Goal: Task Accomplishment & Management: Complete application form

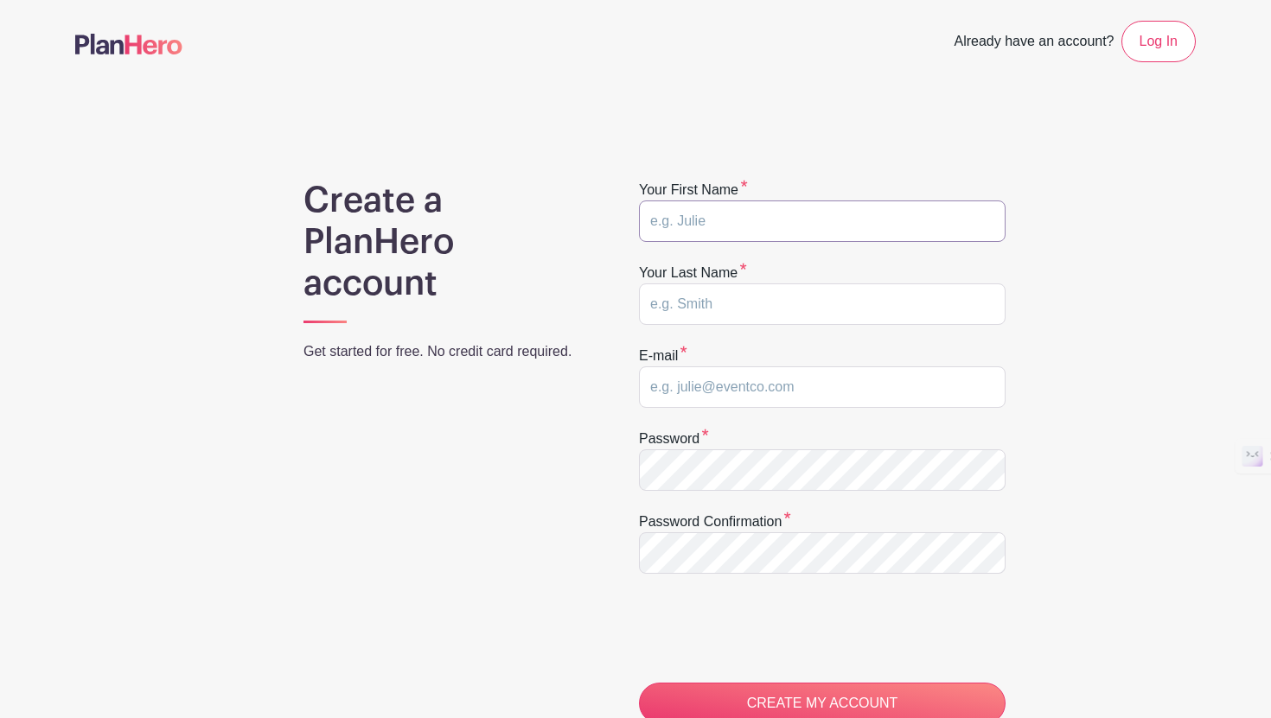
click at [766, 224] on input "text" at bounding box center [822, 221] width 367 height 41
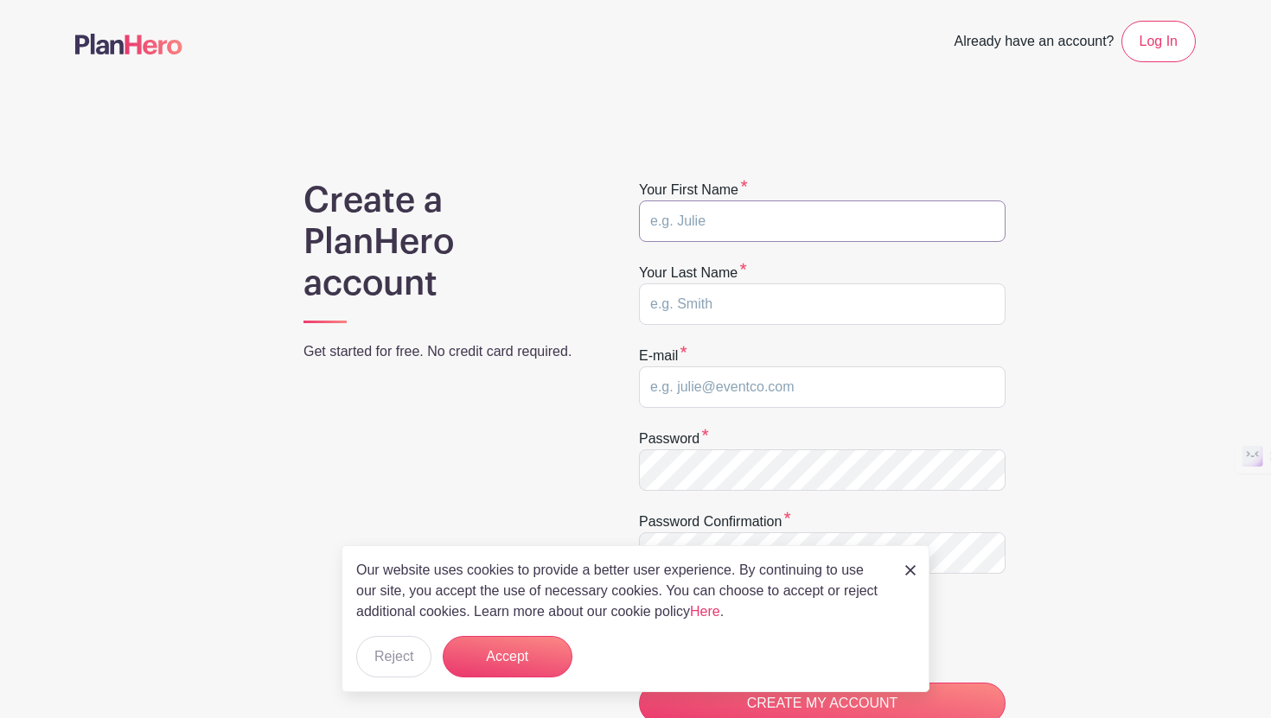
click at [707, 222] on input "text" at bounding box center [822, 221] width 367 height 41
type input "s"
click at [731, 306] on input "text" at bounding box center [822, 304] width 367 height 41
click at [752, 221] on input "Outreach" at bounding box center [822, 221] width 367 height 41
click at [752, 220] on input "Outreach" at bounding box center [822, 221] width 367 height 41
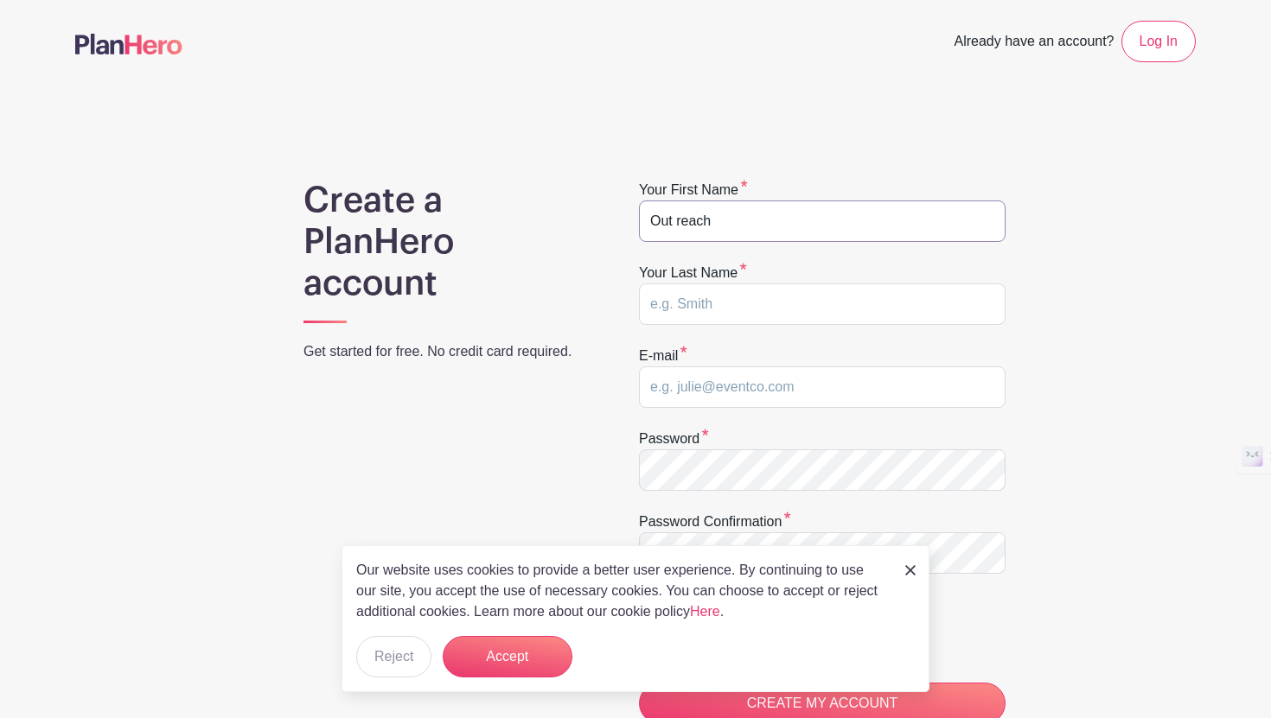
click at [676, 225] on input "Out reach" at bounding box center [822, 221] width 367 height 41
type input "Outreach"
click at [705, 290] on input "text" at bounding box center [822, 304] width 367 height 41
type input "Engagements"
click at [741, 392] on input "email" at bounding box center [822, 387] width 367 height 41
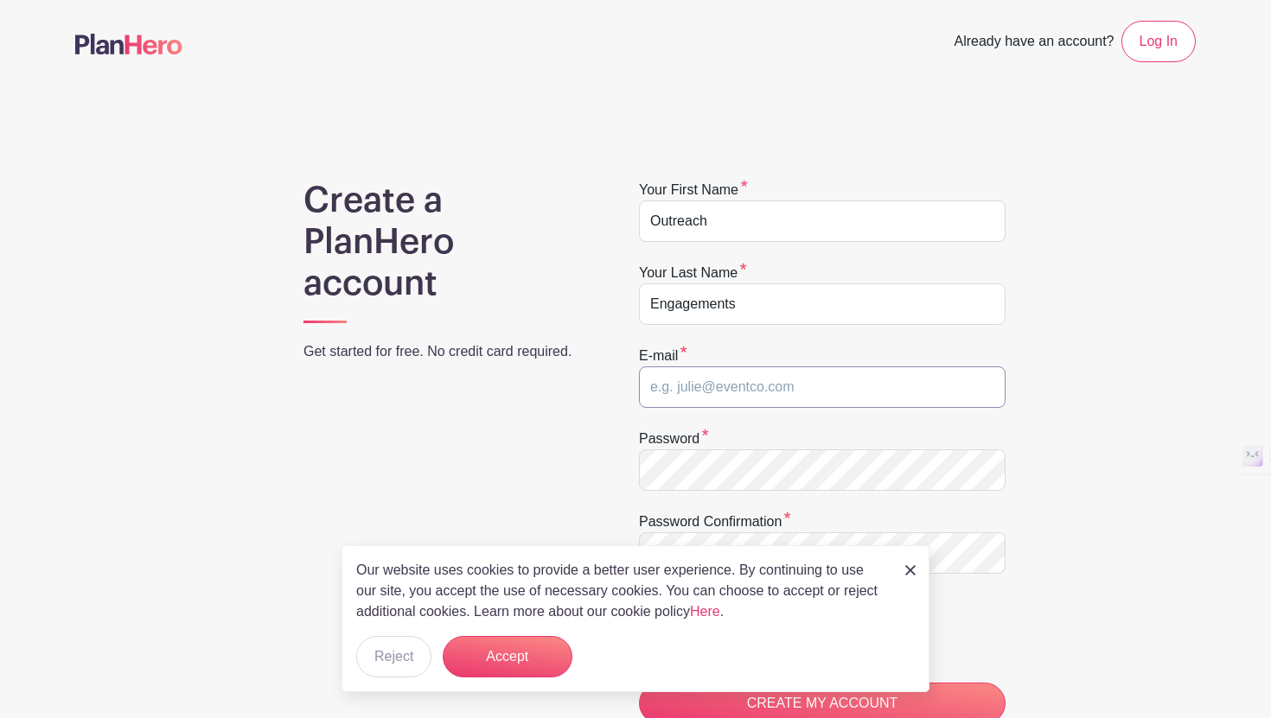
click at [753, 387] on input "email" at bounding box center [822, 387] width 367 height 41
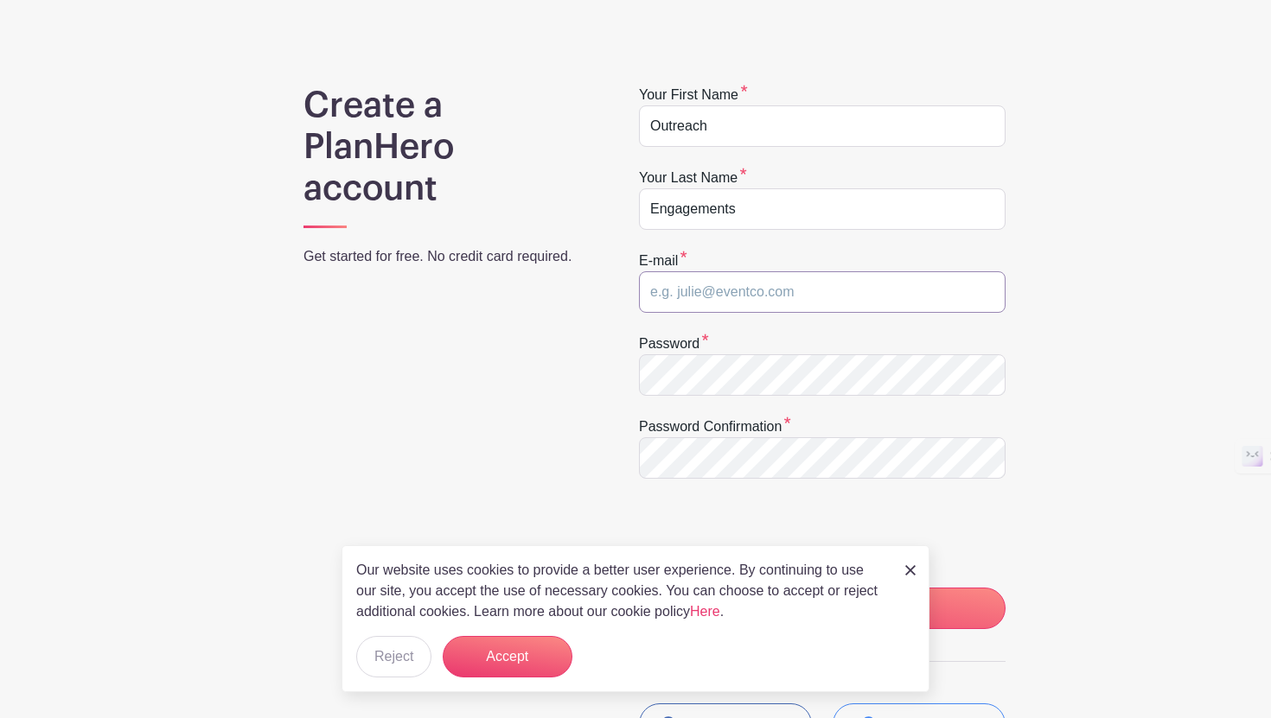
scroll to position [90, 0]
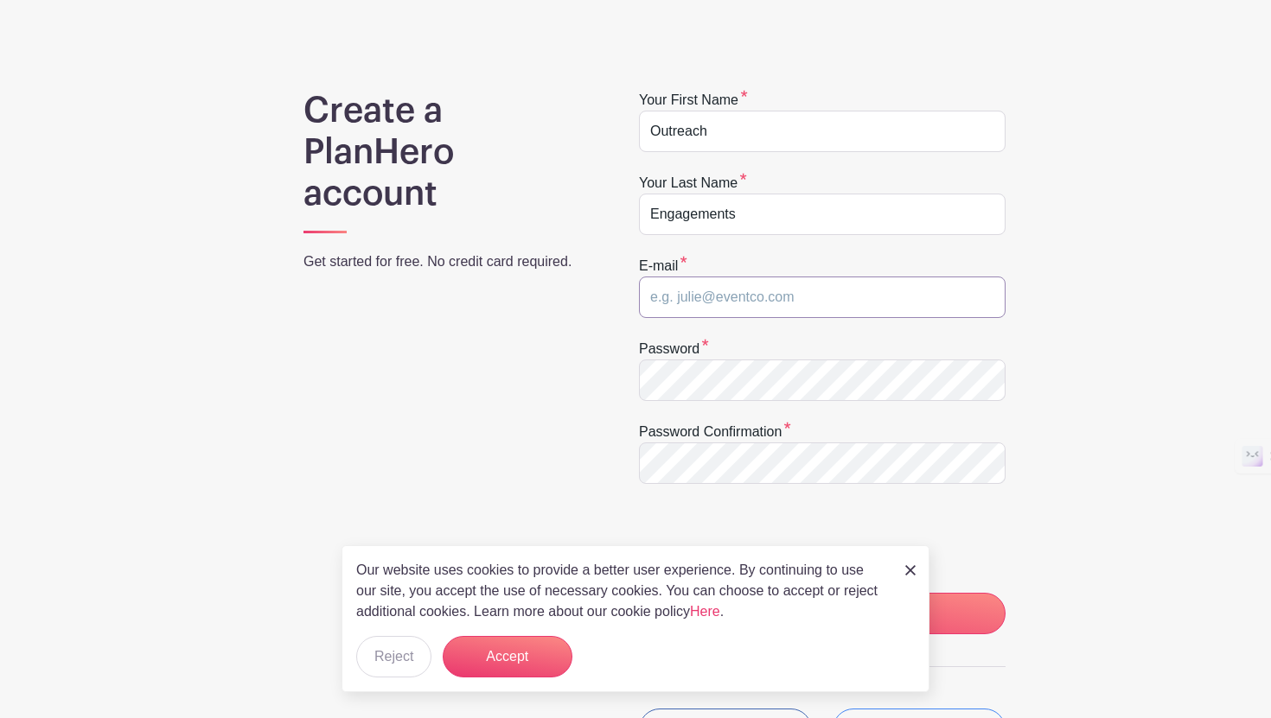
click at [704, 294] on input "email" at bounding box center [822, 297] width 367 height 41
type input "[EMAIL_ADDRESS][DOMAIN_NAME]"
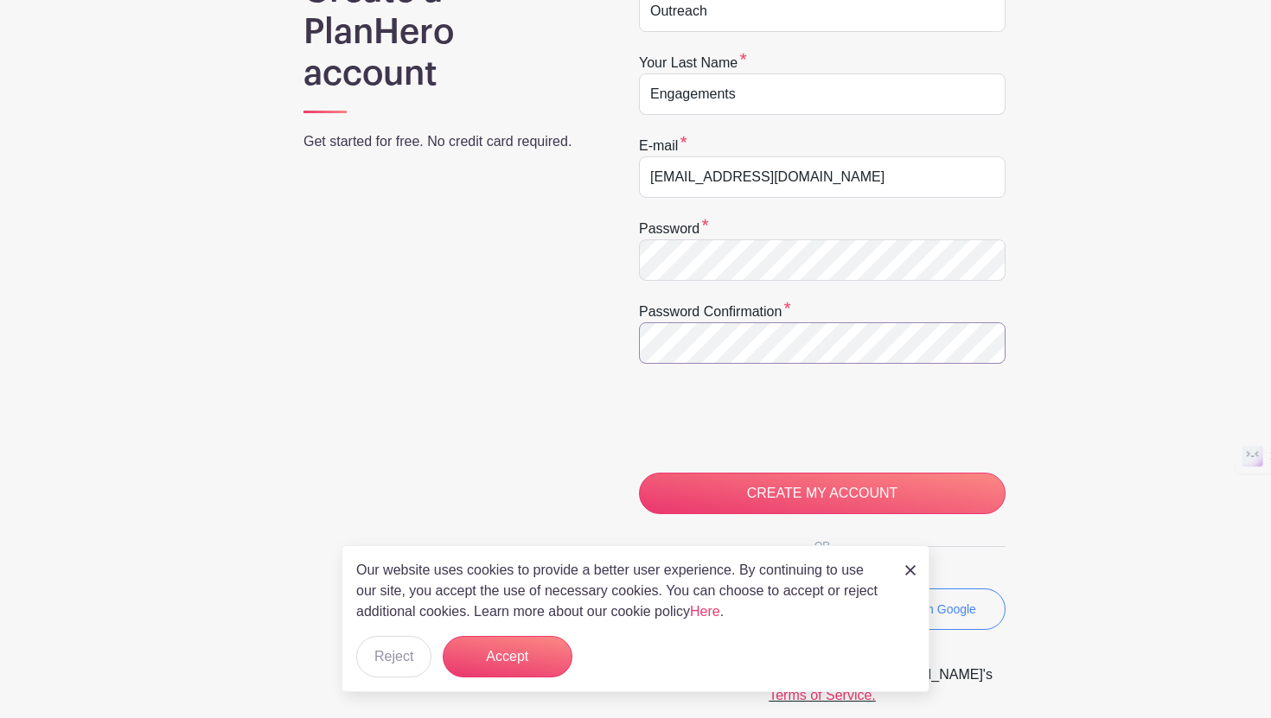
scroll to position [306, 0]
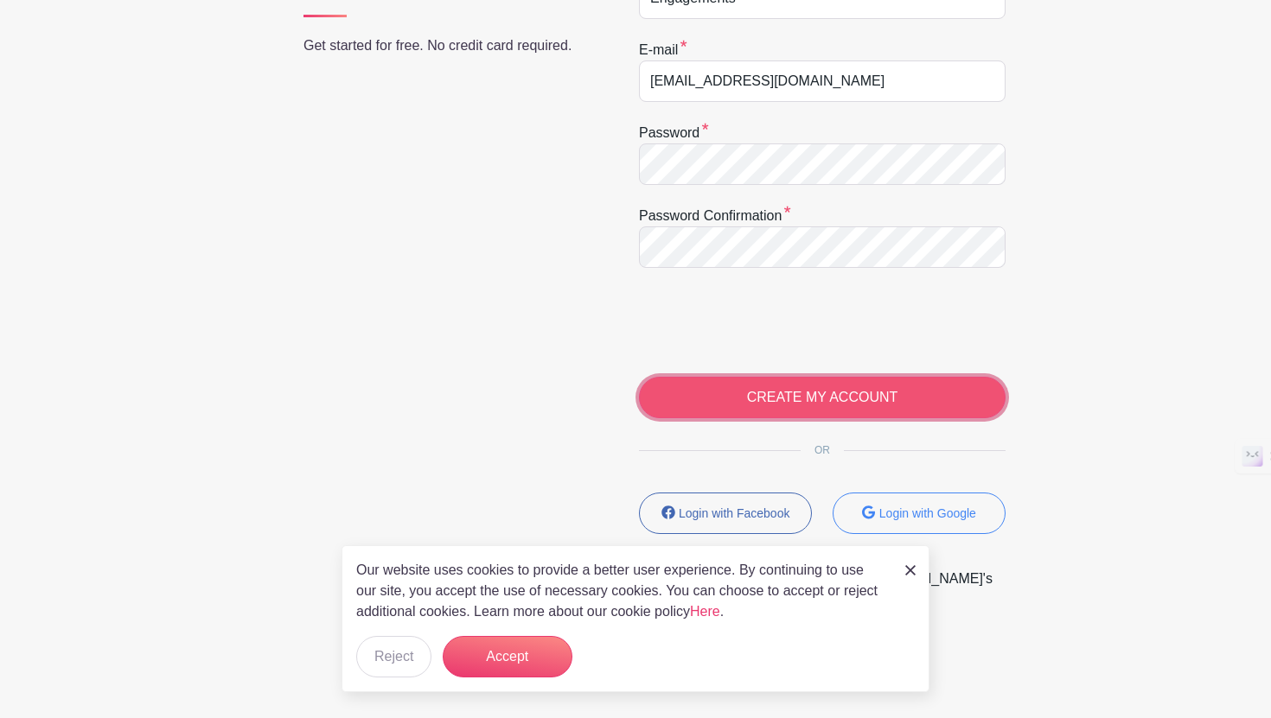
click at [839, 399] on input "CREATE MY ACCOUNT" at bounding box center [822, 397] width 367 height 41
